Goal: Use online tool/utility: Utilize a website feature to perform a specific function

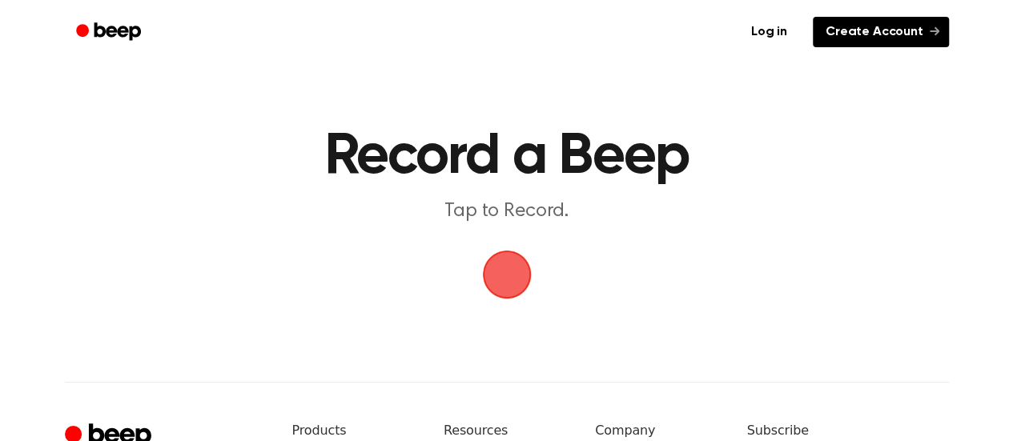
click at [846, 33] on link "Create Account" at bounding box center [880, 32] width 136 height 30
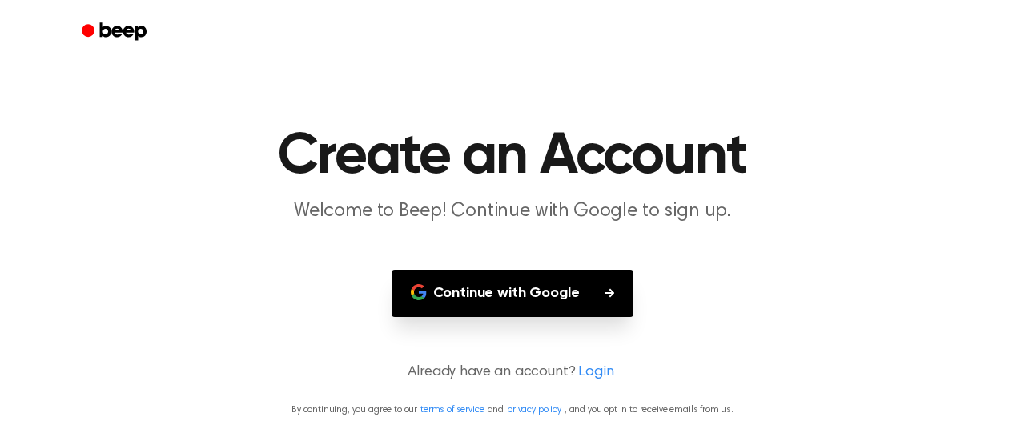
click at [530, 299] on button "Continue with Google" at bounding box center [512, 293] width 243 height 47
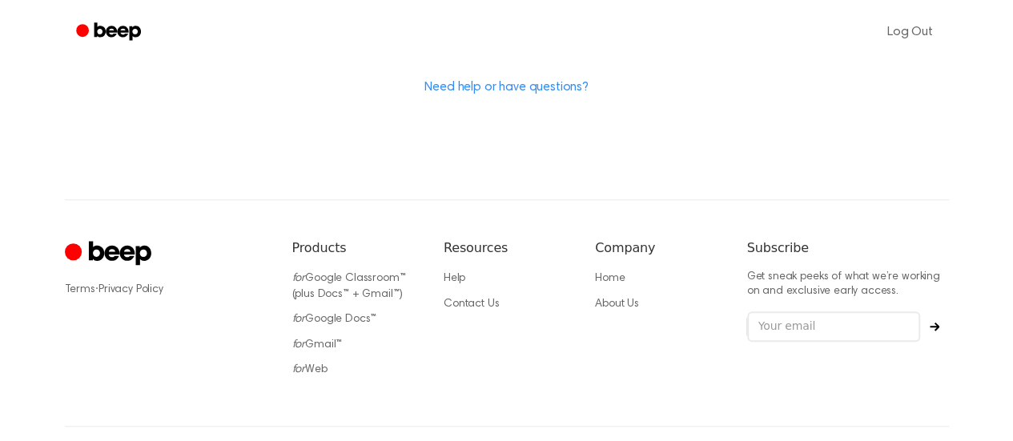
scroll to position [604, 0]
click at [325, 365] on link "for Web" at bounding box center [309, 370] width 35 height 11
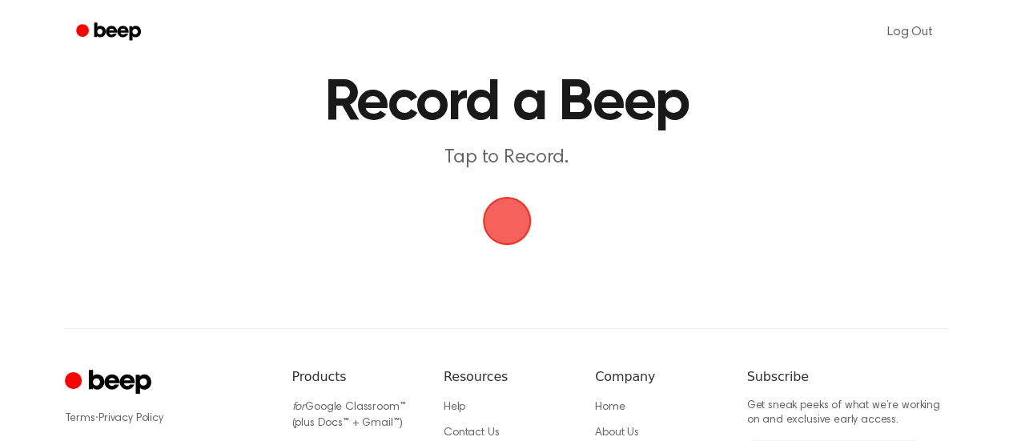
scroll to position [58, 0]
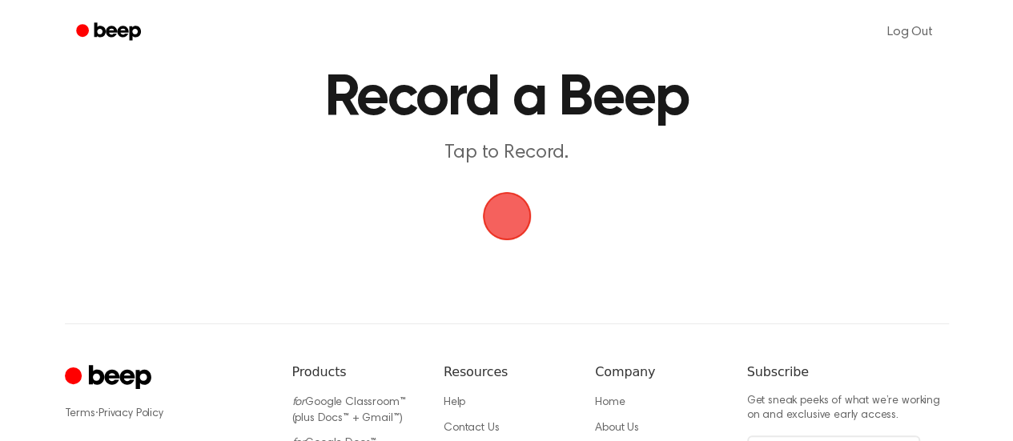
click at [492, 206] on span "button" at bounding box center [506, 217] width 52 height 52
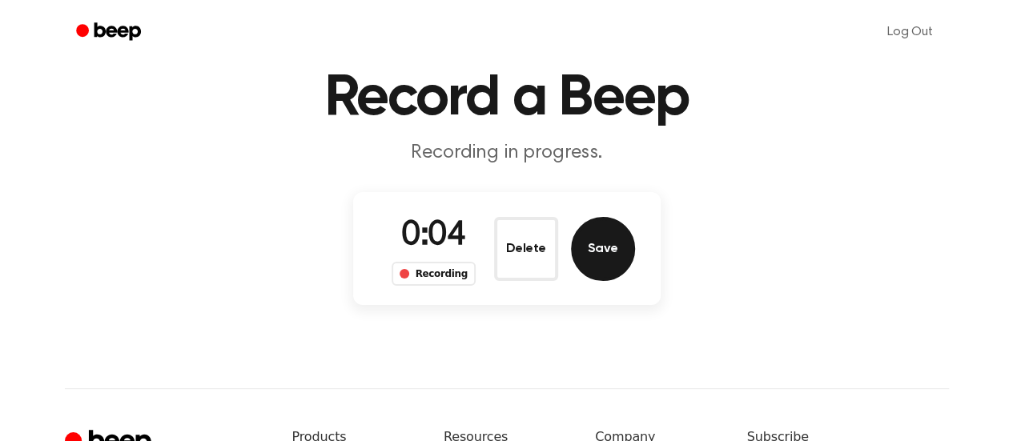
click at [592, 251] on button "Save" at bounding box center [603, 249] width 64 height 64
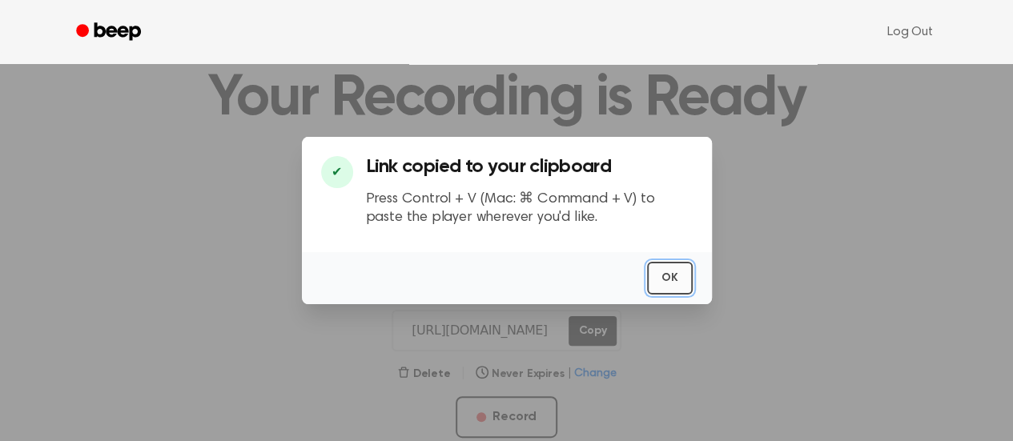
click at [663, 274] on button "OK" at bounding box center [670, 278] width 46 height 33
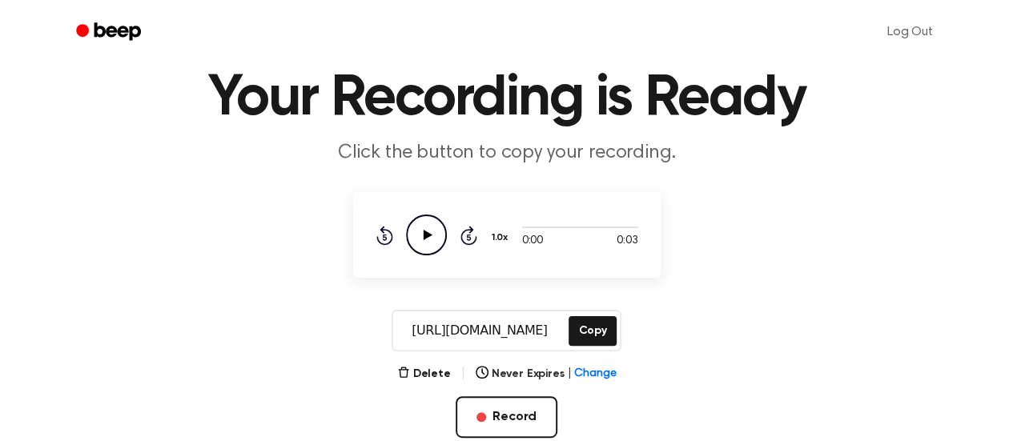
click at [432, 234] on icon "Play Audio" at bounding box center [426, 235] width 41 height 41
click at [433, 224] on icon "Play Audio" at bounding box center [426, 235] width 41 height 41
click at [418, 232] on icon "Play Audio" at bounding box center [426, 235] width 41 height 41
click at [431, 377] on button "Delete" at bounding box center [424, 374] width 54 height 17
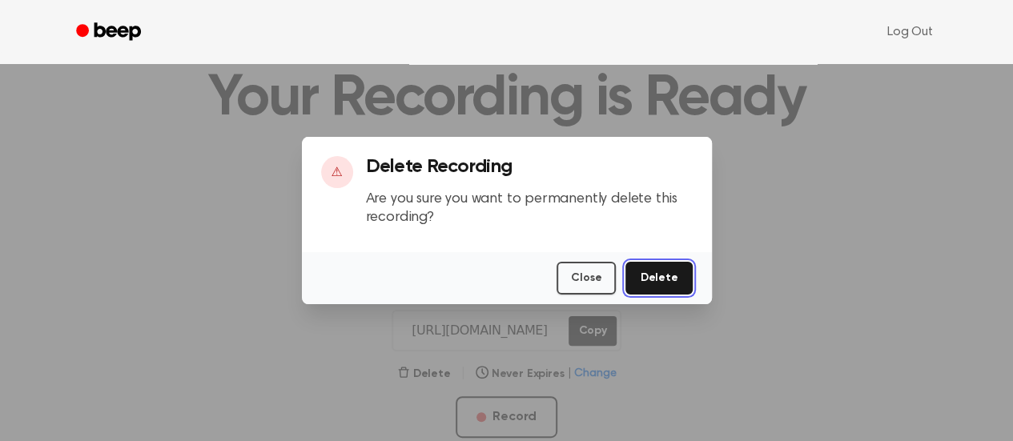
click at [647, 271] on button "Delete" at bounding box center [658, 278] width 66 height 33
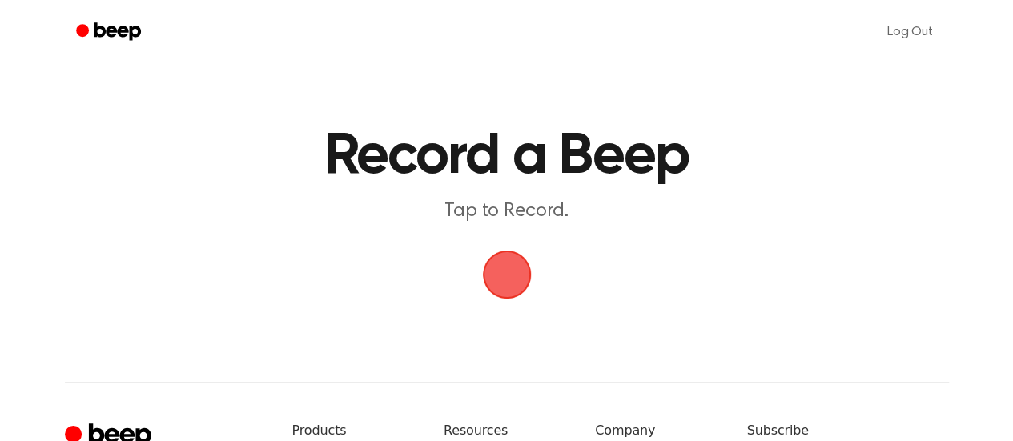
click at [520, 273] on span "button" at bounding box center [506, 275] width 52 height 52
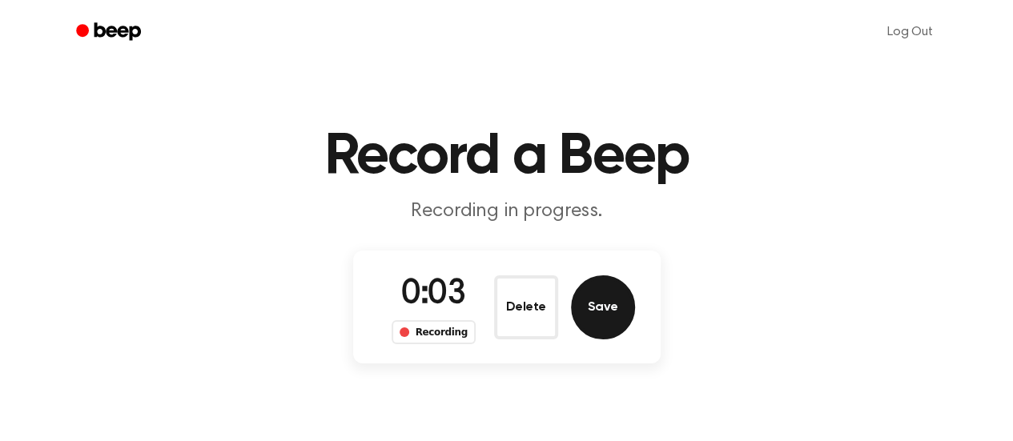
click at [600, 307] on button "Save" at bounding box center [603, 307] width 64 height 64
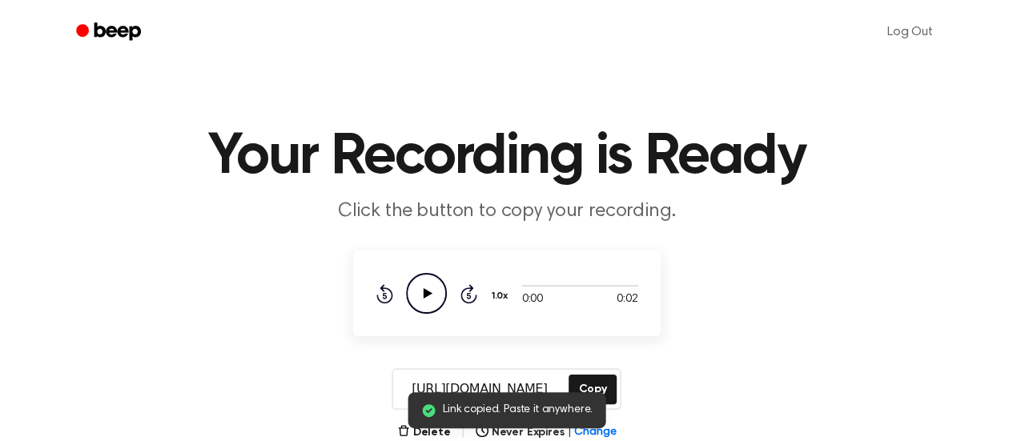
click at [431, 292] on icon "Play Audio" at bounding box center [426, 293] width 41 height 41
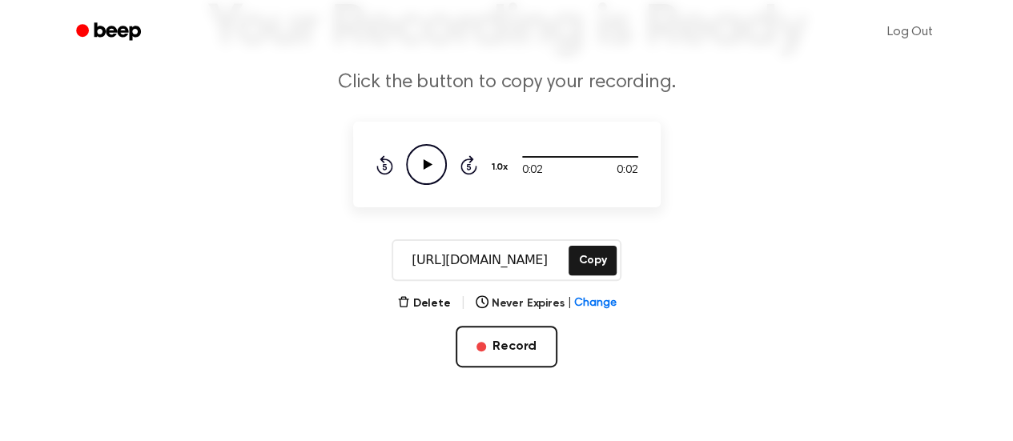
scroll to position [156, 0]
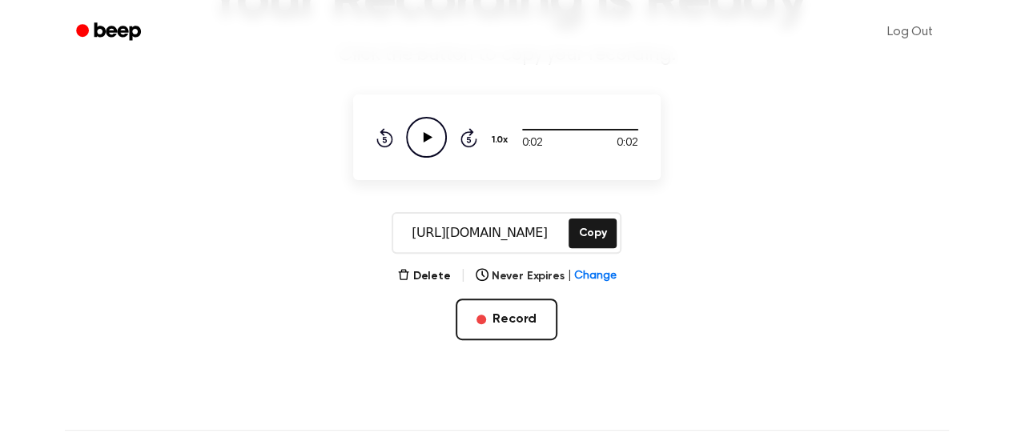
click at [423, 138] on icon "Play Audio" at bounding box center [426, 137] width 41 height 41
click at [435, 127] on icon "Play Audio" at bounding box center [426, 137] width 41 height 41
click at [424, 135] on icon "Pause Audio" at bounding box center [426, 137] width 41 height 41
click at [596, 233] on button "Copy" at bounding box center [591, 234] width 47 height 30
